Goal: Information Seeking & Learning: Learn about a topic

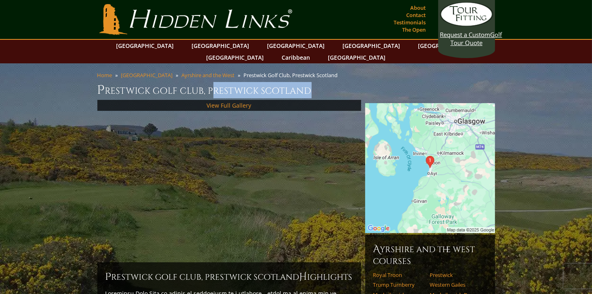
drag, startPoint x: 209, startPoint y: 79, endPoint x: 315, endPoint y: 77, distance: 106.3
click at [315, 82] on h1 "Prestwick Golf Club, Prestwick Scotland" at bounding box center [295, 90] width 397 height 16
drag, startPoint x: 206, startPoint y: 78, endPoint x: 321, endPoint y: 81, distance: 114.8
click at [321, 82] on h1 "Prestwick Golf Club, Prestwick Scotland" at bounding box center [295, 90] width 397 height 16
copy h1 "Prestwick Scotland"
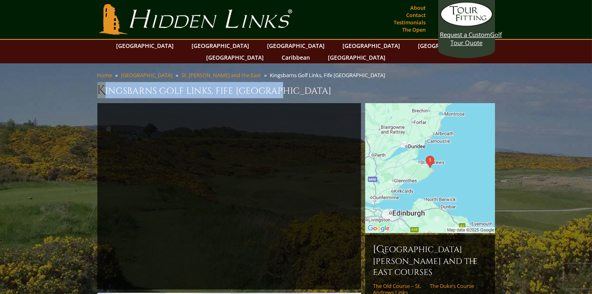
drag, startPoint x: 99, startPoint y: 76, endPoint x: 290, endPoint y: 77, distance: 191.4
click at [290, 82] on h1 "Kingsbarns Golf Links, Fife [GEOGRAPHIC_DATA]" at bounding box center [295, 90] width 397 height 16
copy h1 "Kingsbarns Golf Links, Fife [GEOGRAPHIC_DATA]"
